Goal: Information Seeking & Learning: Learn about a topic

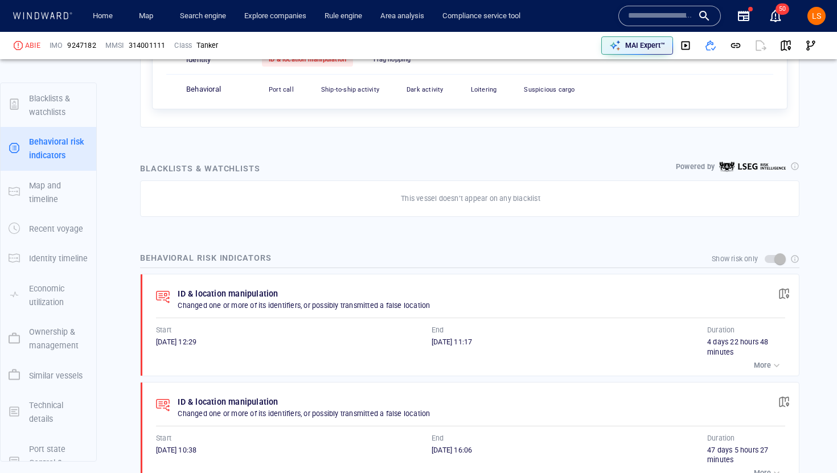
scroll to position [90, 0]
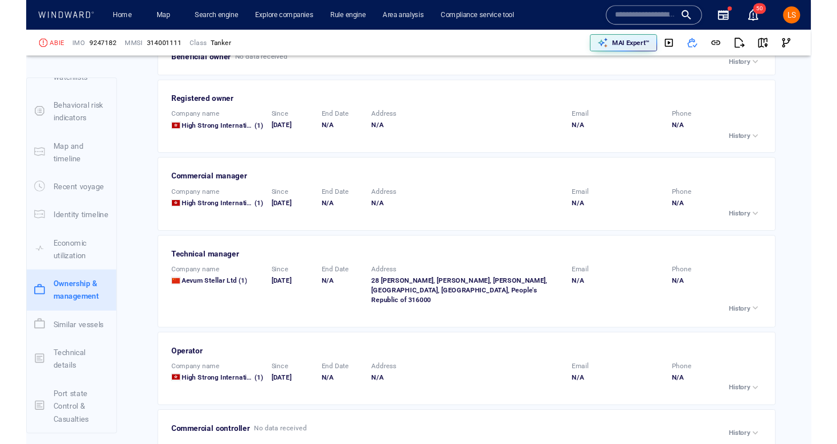
scroll to position [2156, 0]
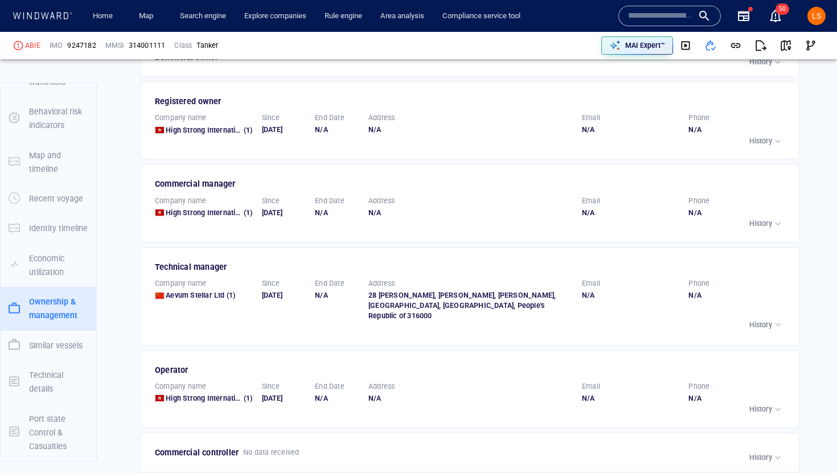
click at [285, 212] on div "01/06/2025" at bounding box center [284, 213] width 44 height 10
click at [181, 215] on span "High Strong International Ltd" at bounding box center [214, 212] width 96 height 9
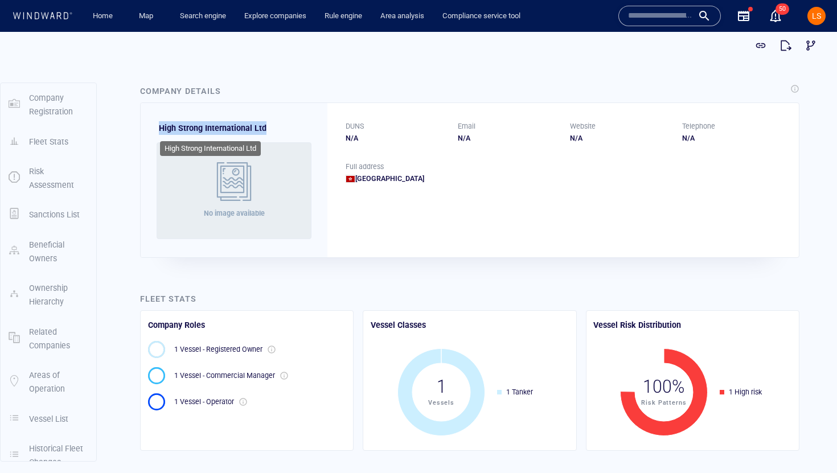
drag, startPoint x: 272, startPoint y: 128, endPoint x: 159, endPoint y: 131, distance: 112.8
click at [159, 131] on div "High Strong International Ltd No image available" at bounding box center [234, 180] width 187 height 154
copy span "High Strong International Ltd"
